Goal: Check status: Check status

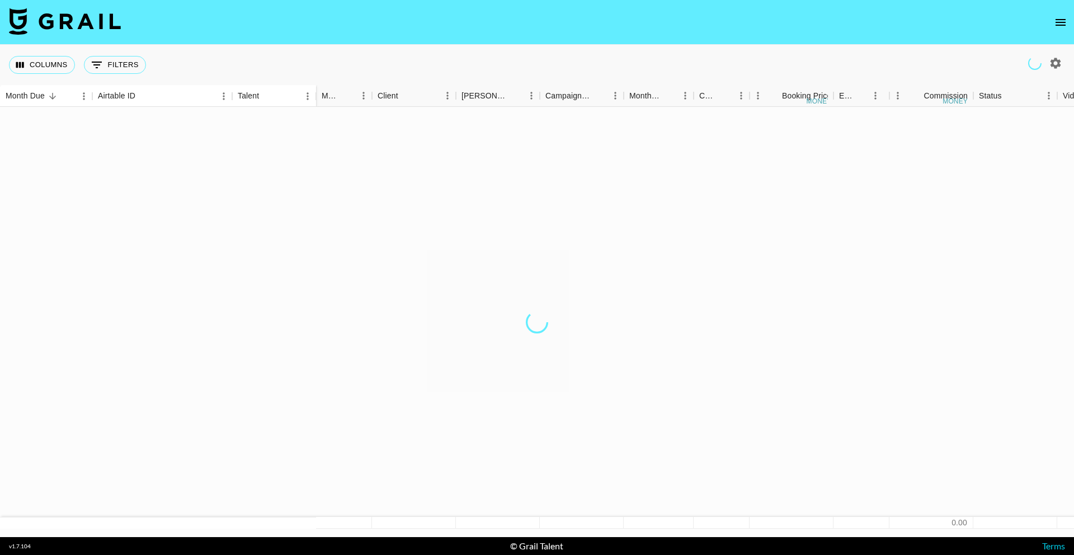
click at [1054, 26] on icon "open drawer" at bounding box center [1060, 22] width 13 height 13
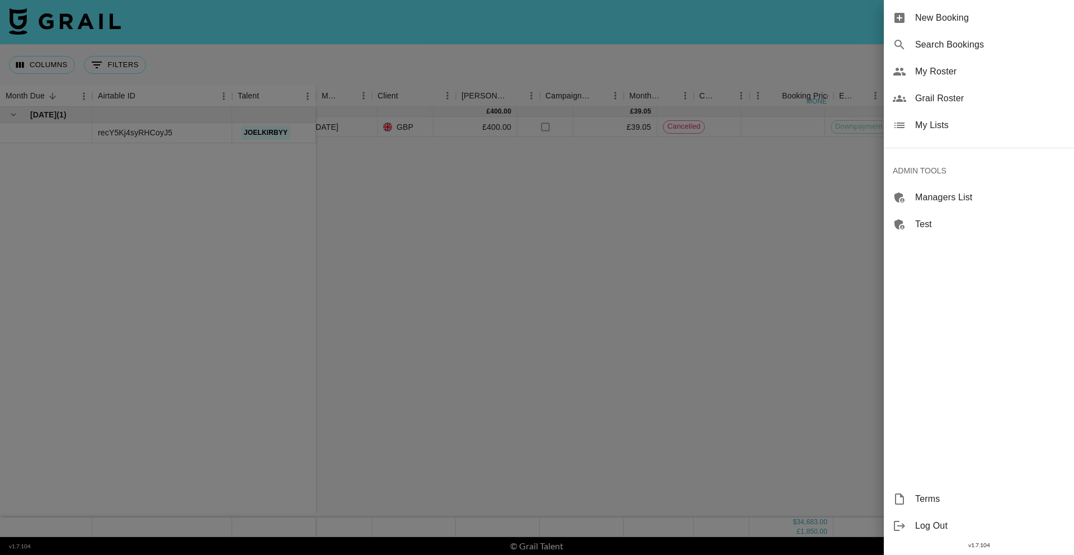
click at [983, 39] on span "Search Bookings" at bounding box center [990, 44] width 150 height 13
select select "id"
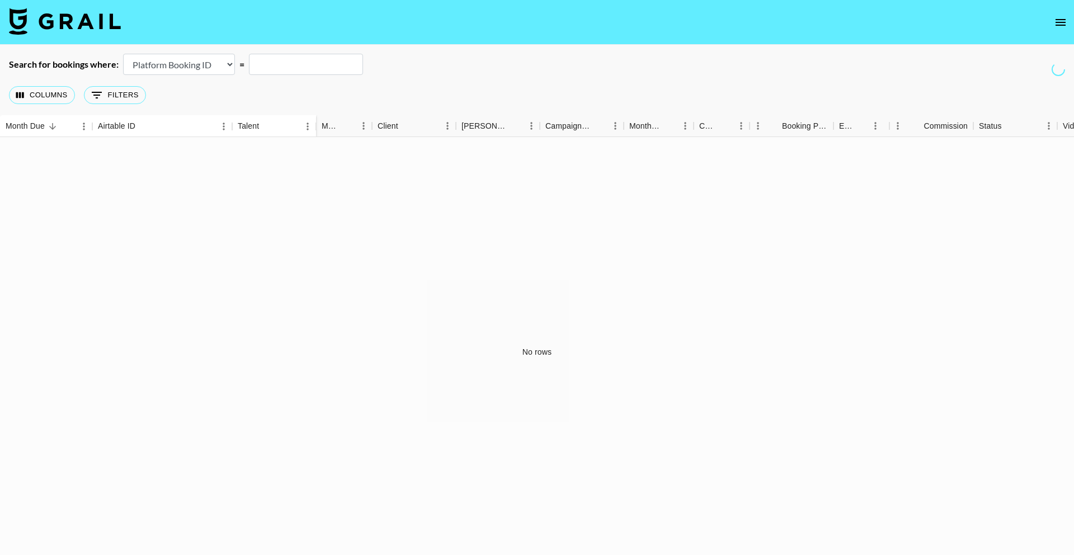
click at [178, 58] on select "Airtable Booking ID Platform Booking ID Platform Campaign ID" at bounding box center [179, 64] width 112 height 21
click at [314, 67] on input "text" at bounding box center [306, 64] width 114 height 21
paste input "recTUjyK4TeJFTiqj"
type input "recTUjyK4TeJFTiqj"
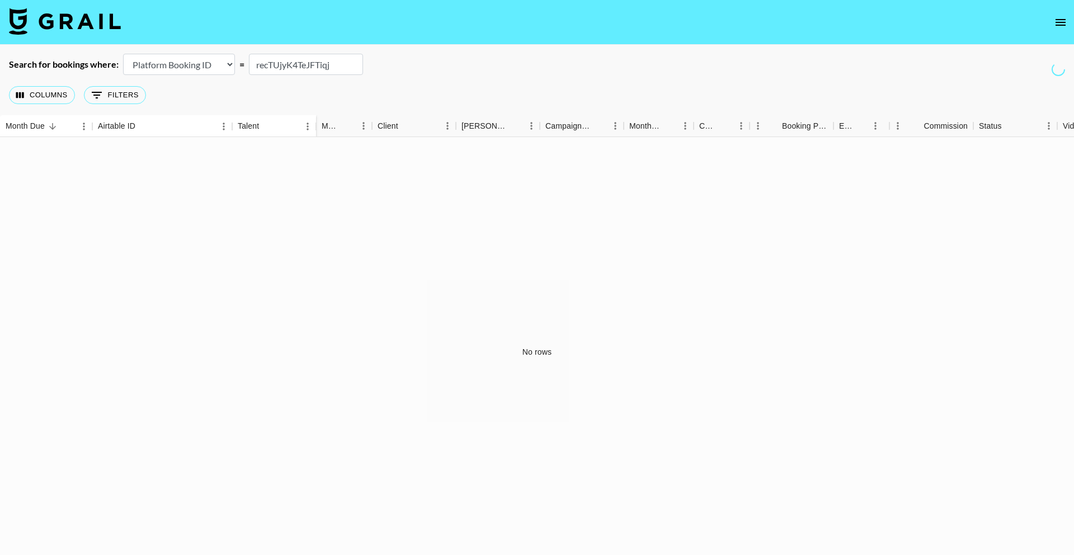
click at [202, 67] on select "Airtable Booking ID Platform Booking ID Platform Campaign ID" at bounding box center [179, 64] width 112 height 21
select select "airtableId"
click at [123, 54] on select "Airtable Booking ID Platform Booking ID Platform Campaign ID" at bounding box center [179, 64] width 112 height 21
click at [454, 67] on div "Search for bookings where: Airtable Booking ID Platform Booking ID Platform Cam…" at bounding box center [537, 64] width 1074 height 21
click at [306, 65] on input "recTUjyK4TeJFTiqj" at bounding box center [306, 64] width 114 height 21
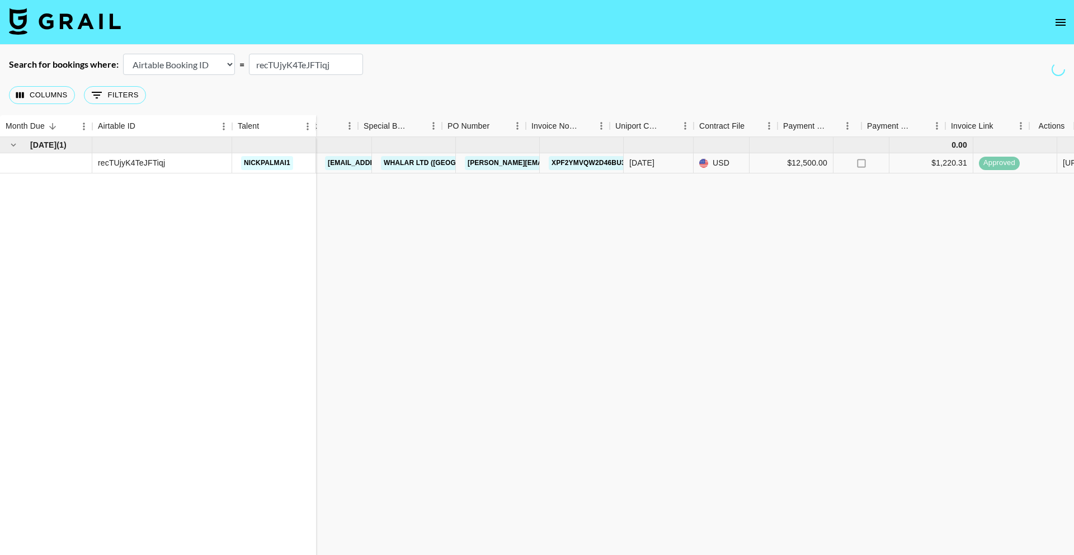
scroll to position [0, 783]
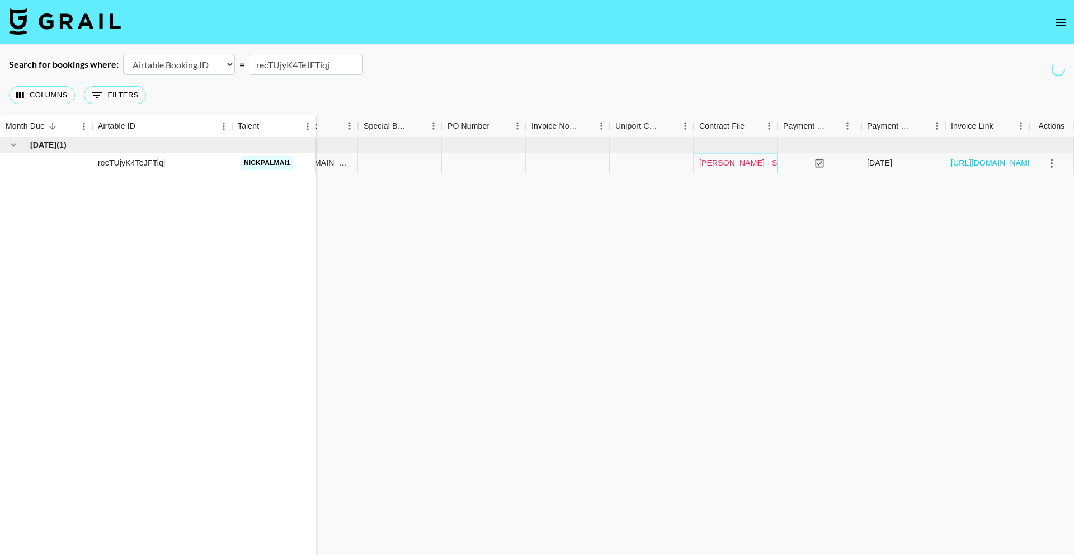
click at [744, 163] on link "[PERSON_NAME] - Spotify Canada Brand Ambassadors_May-22-2024_completed.pdf" at bounding box center [853, 162] width 308 height 11
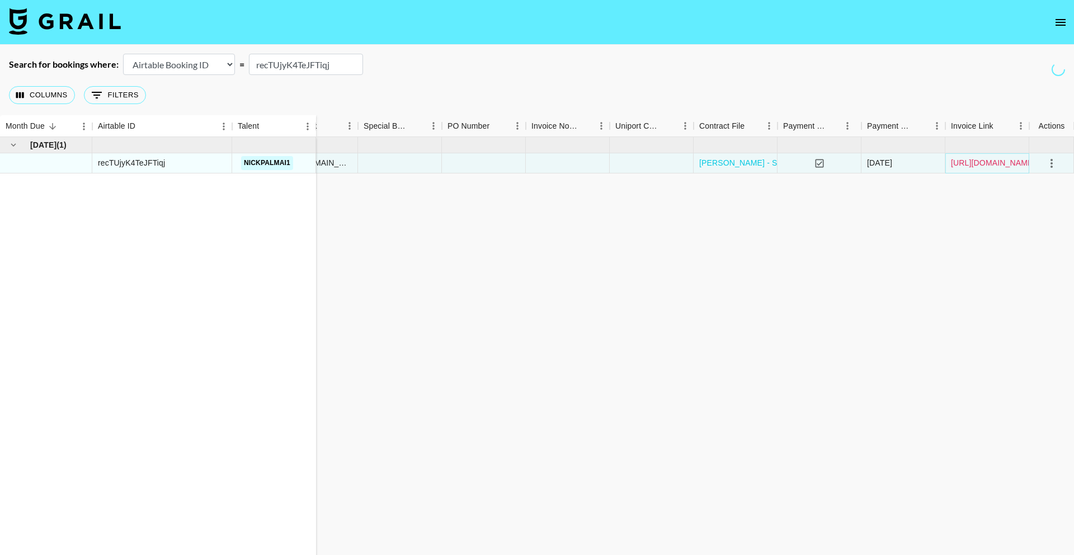
click at [983, 162] on link "[URL][DOMAIN_NAME]" at bounding box center [993, 162] width 84 height 11
